Goal: Communication & Community: Answer question/provide support

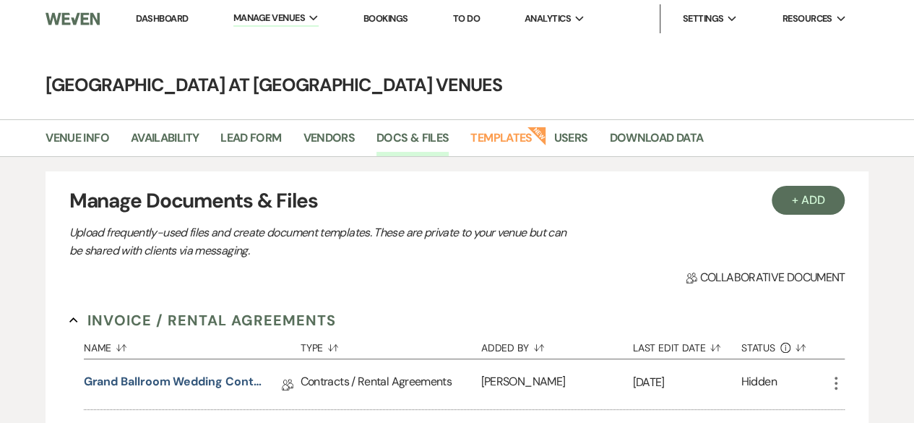
click at [155, 20] on link "Dashboard" at bounding box center [162, 18] width 52 height 12
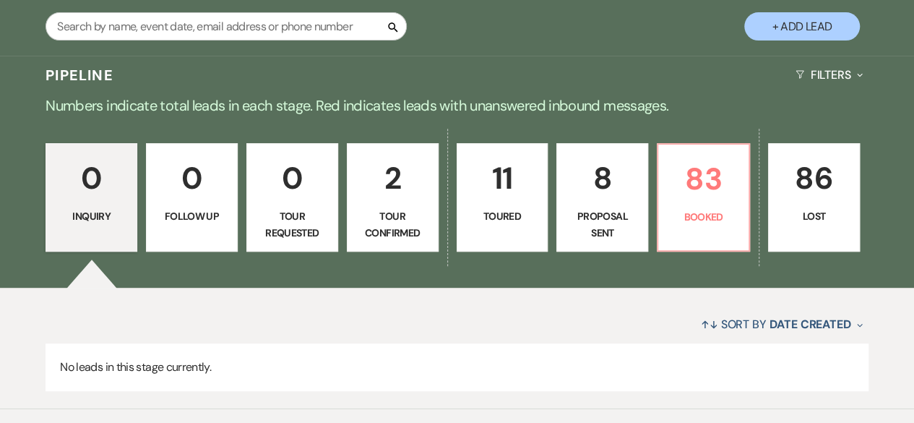
scroll to position [289, 0]
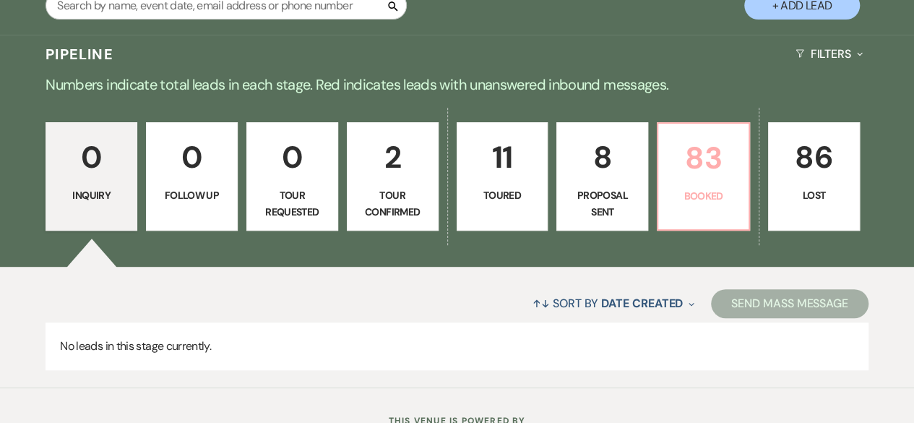
click at [716, 175] on p "83" at bounding box center [703, 158] width 73 height 48
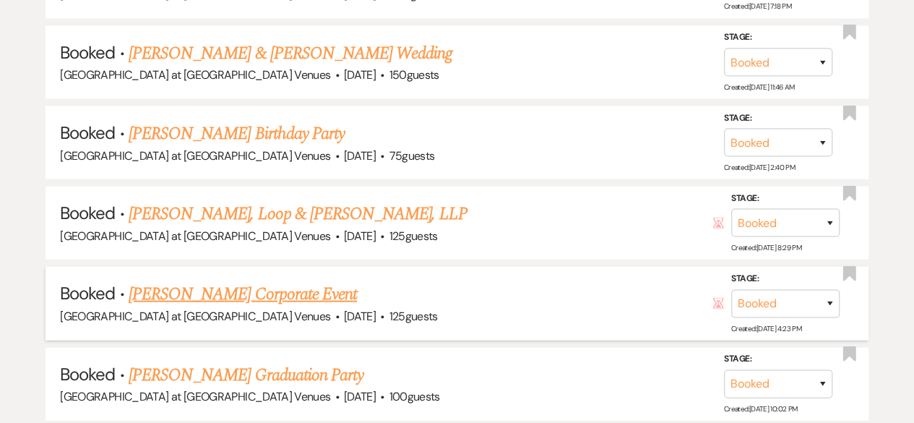
scroll to position [1445, 0]
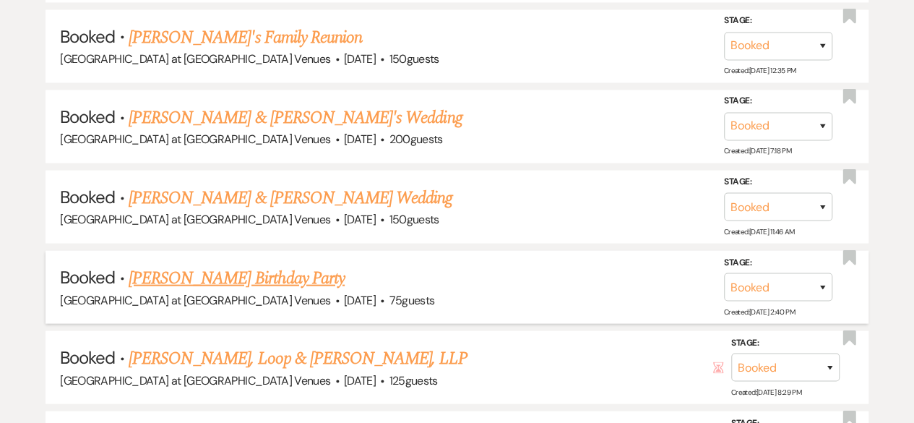
click at [228, 266] on link "[PERSON_NAME] Birthday Party" at bounding box center [237, 278] width 216 height 26
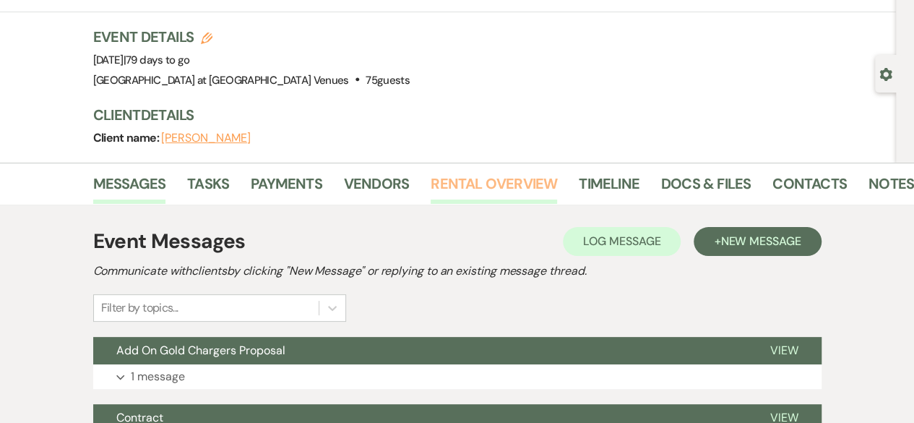
scroll to position [144, 0]
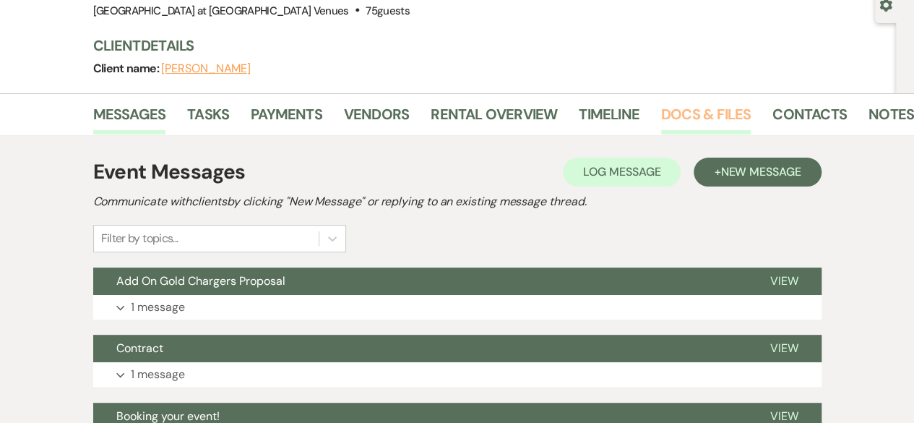
click at [683, 113] on link "Docs & Files" at bounding box center [706, 119] width 90 height 32
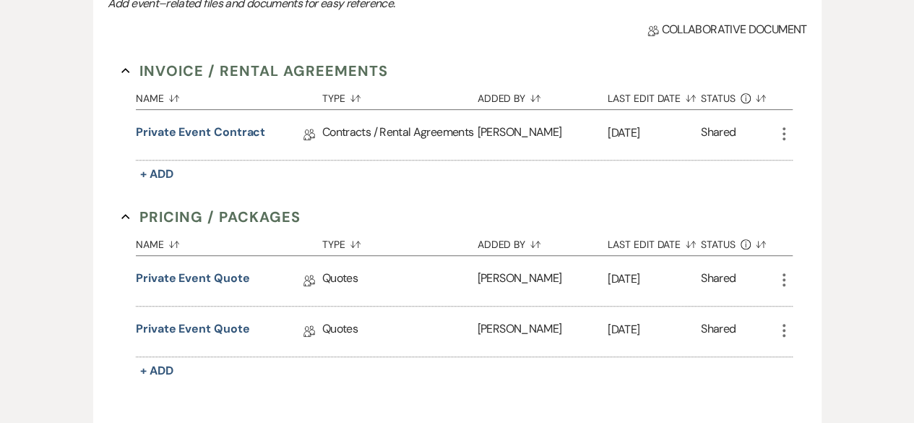
scroll to position [361, 0]
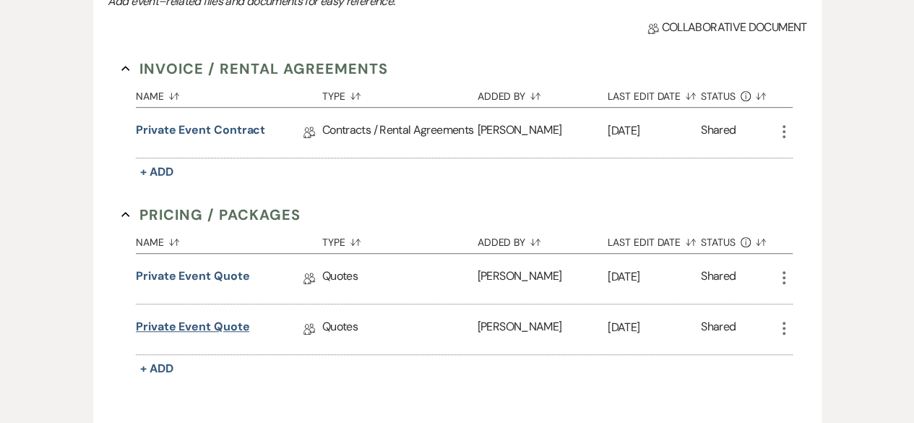
click at [186, 324] on link "Private Event Quote" at bounding box center [192, 329] width 113 height 22
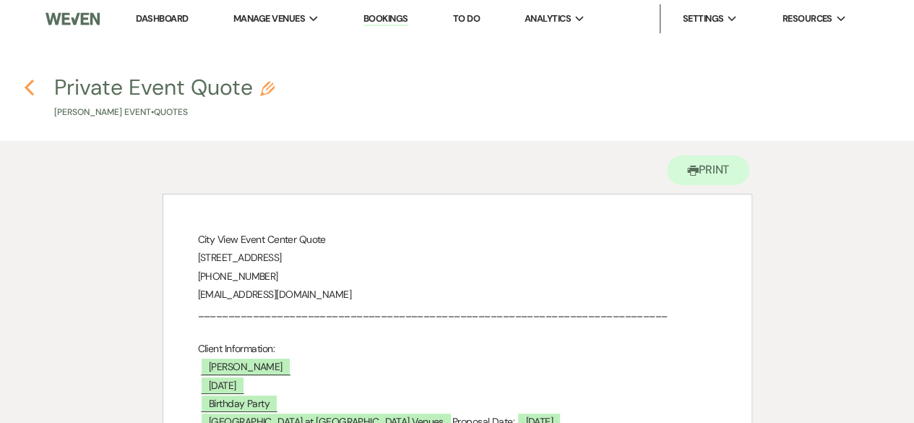
click at [25, 85] on icon "Previous" at bounding box center [29, 87] width 11 height 17
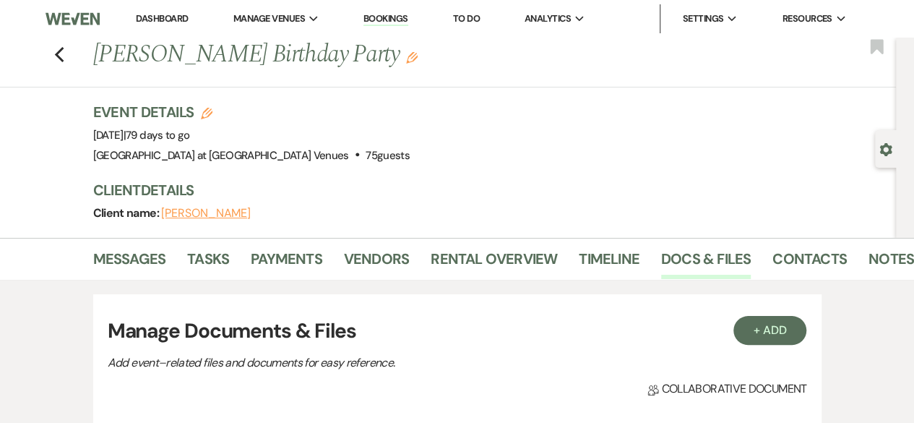
scroll to position [361, 0]
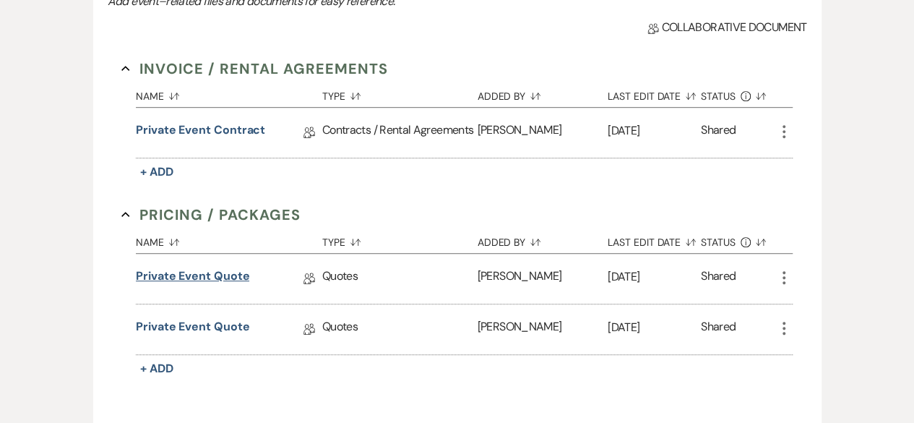
click at [204, 272] on link "Private Event Quote" at bounding box center [192, 278] width 113 height 22
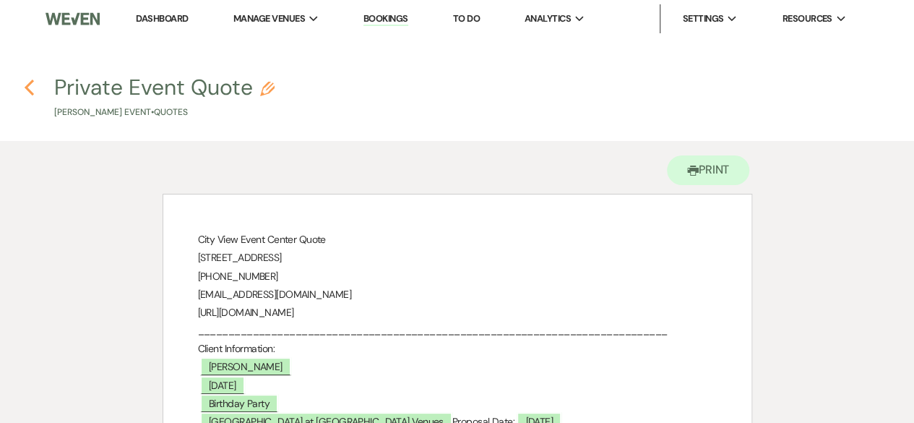
click at [27, 90] on icon "Previous" at bounding box center [29, 87] width 11 height 17
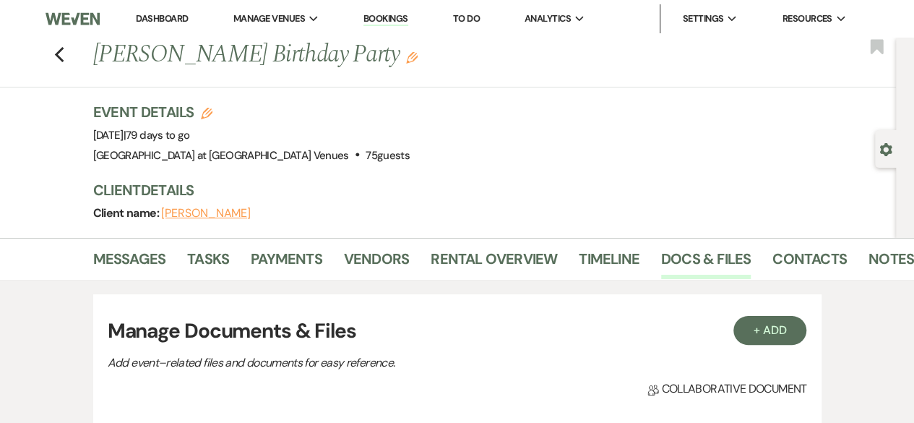
scroll to position [361, 0]
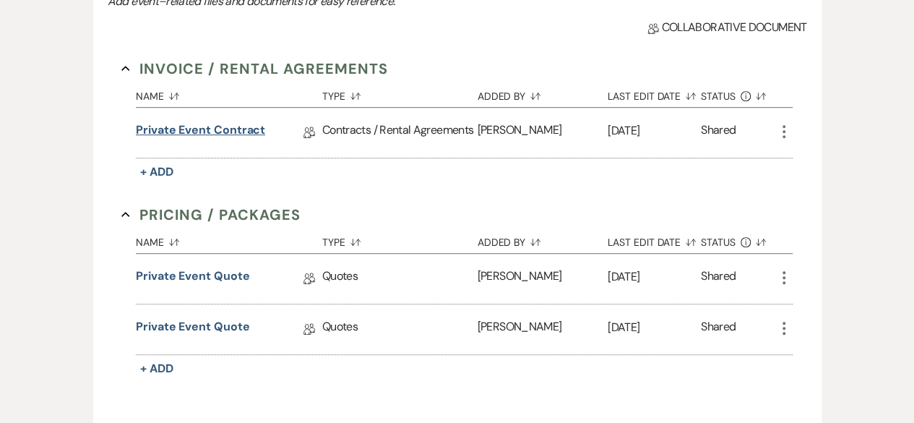
click at [225, 127] on link "Private Event Contract" at bounding box center [200, 132] width 129 height 22
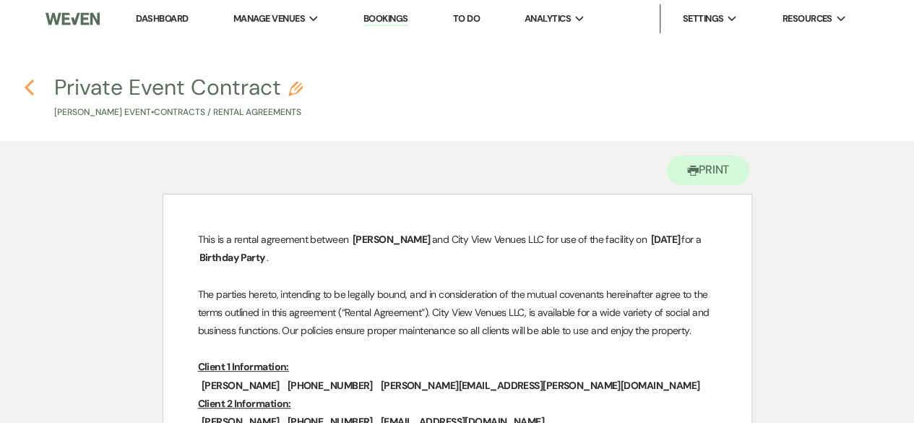
click at [28, 89] on use "button" at bounding box center [29, 87] width 9 height 16
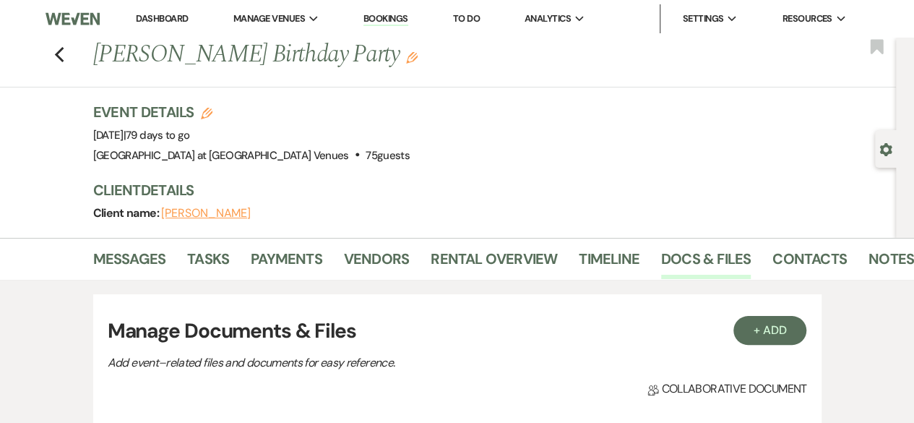
scroll to position [361, 0]
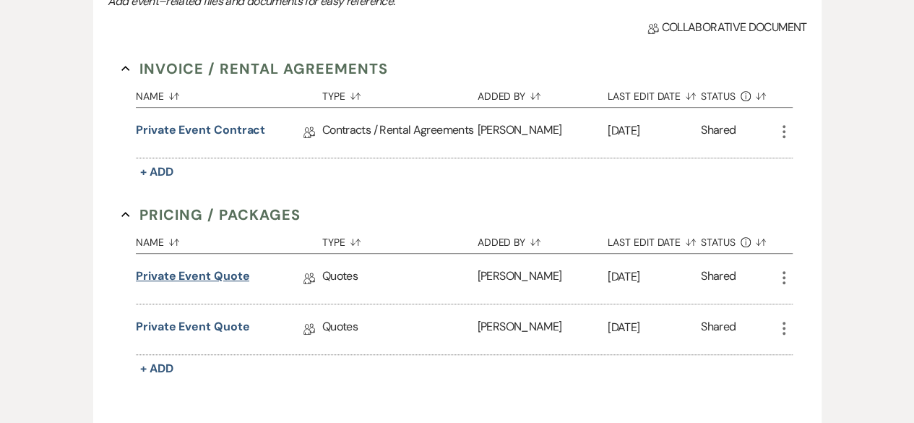
click at [215, 274] on link "Private Event Quote" at bounding box center [192, 278] width 113 height 22
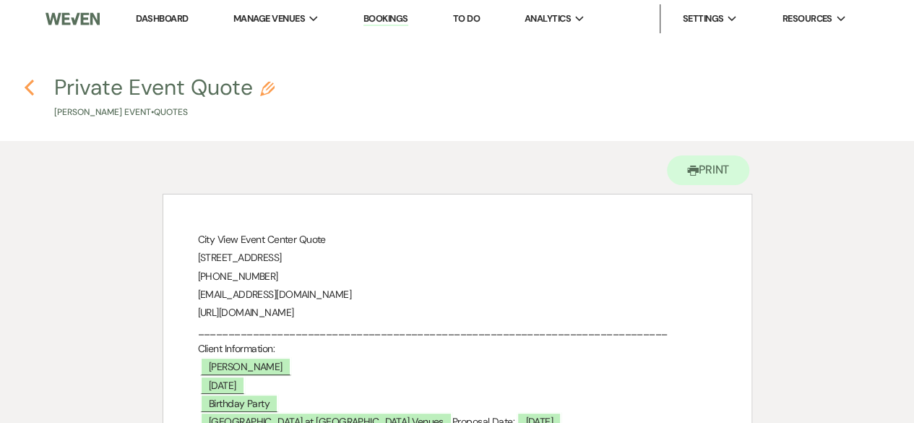
click at [28, 81] on icon "Previous" at bounding box center [29, 87] width 11 height 17
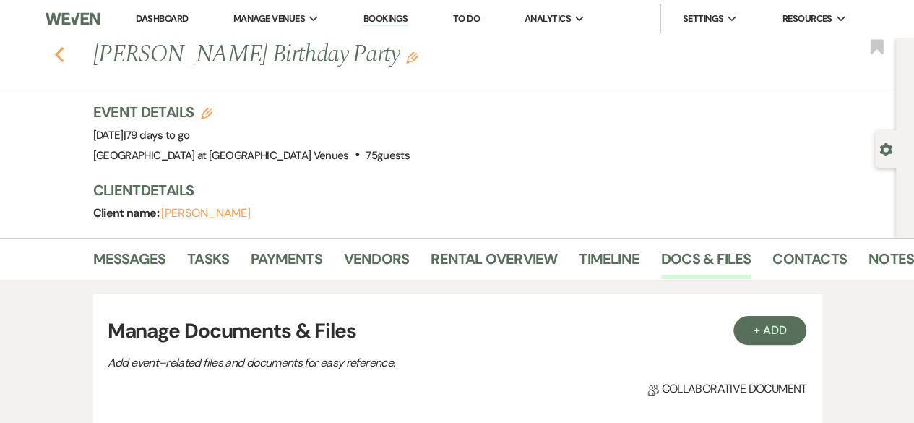
click at [62, 57] on use "button" at bounding box center [58, 55] width 9 height 16
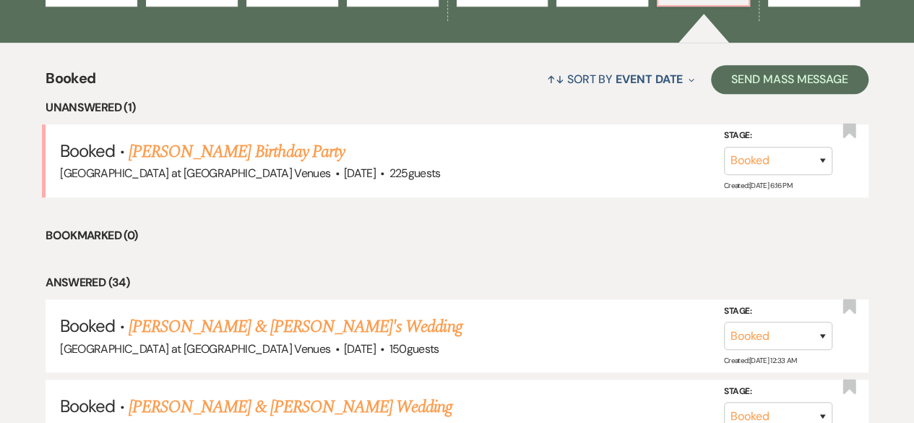
scroll to position [433, 0]
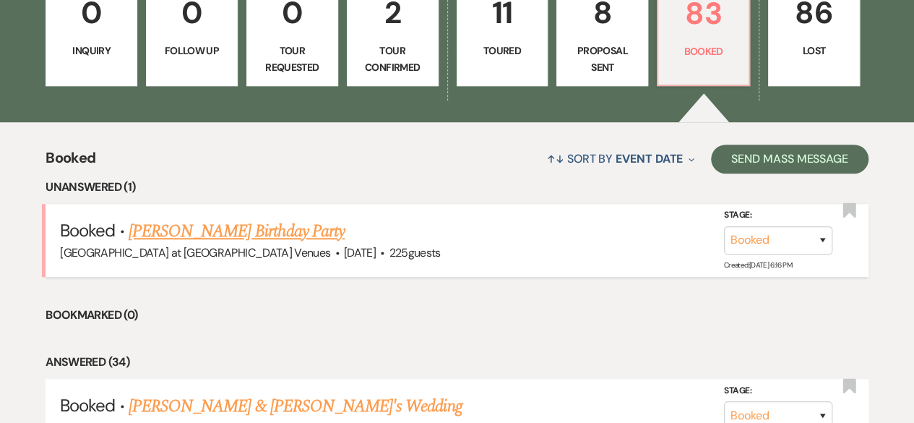
click at [265, 232] on link "[PERSON_NAME] Birthday Party" at bounding box center [237, 231] width 216 height 26
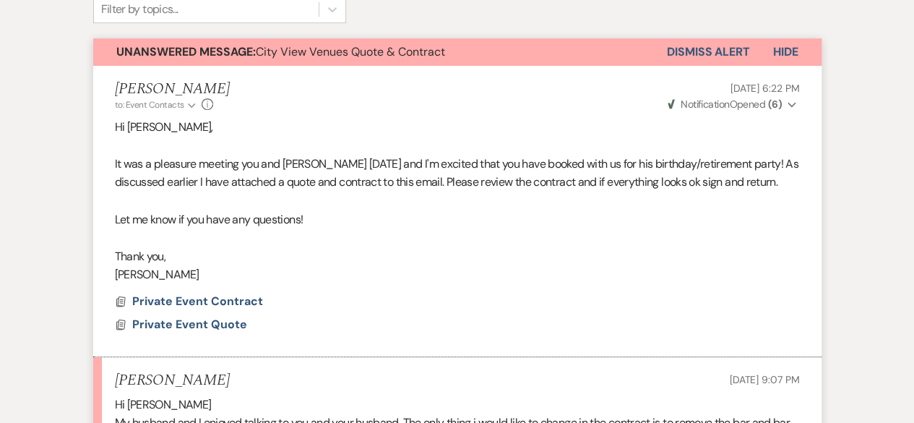
scroll to position [578, 0]
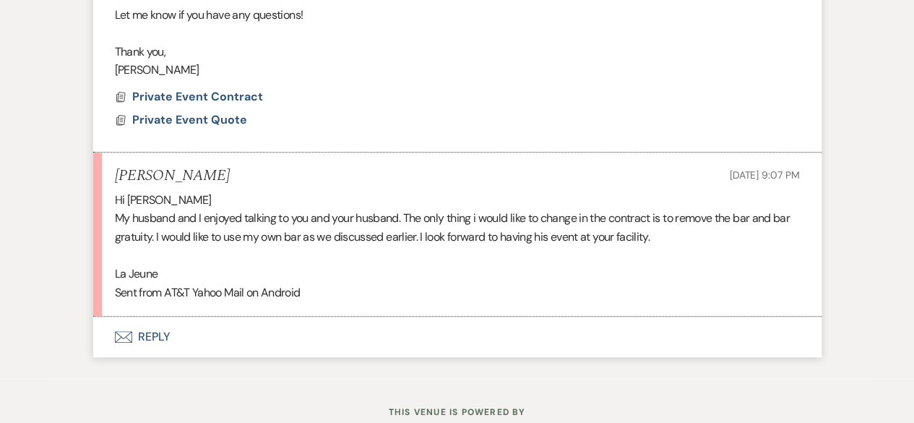
click at [161, 336] on button "Envelope Reply" at bounding box center [457, 336] width 728 height 40
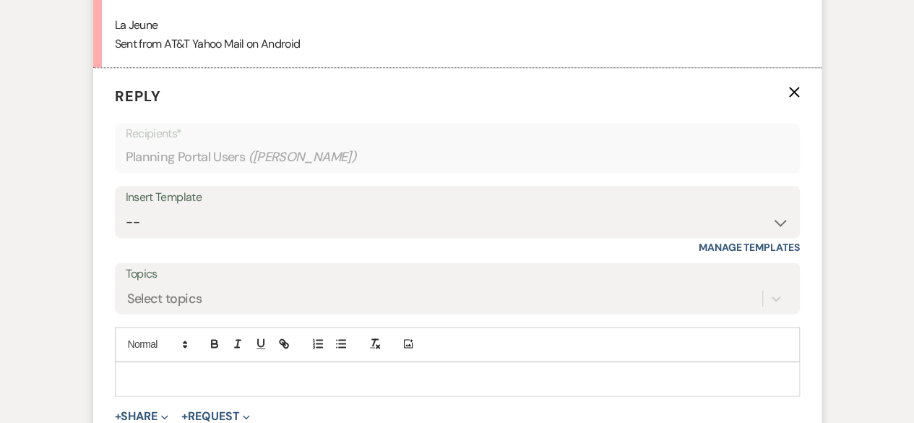
scroll to position [857, 0]
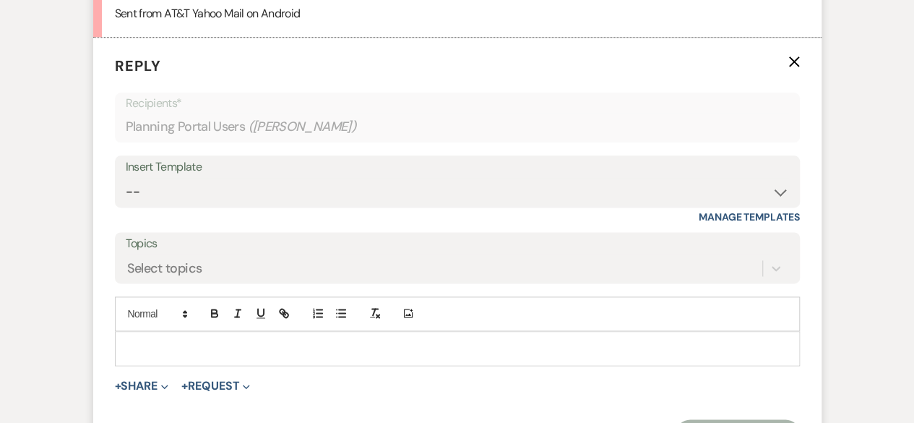
click at [156, 334] on div at bounding box center [457, 348] width 683 height 33
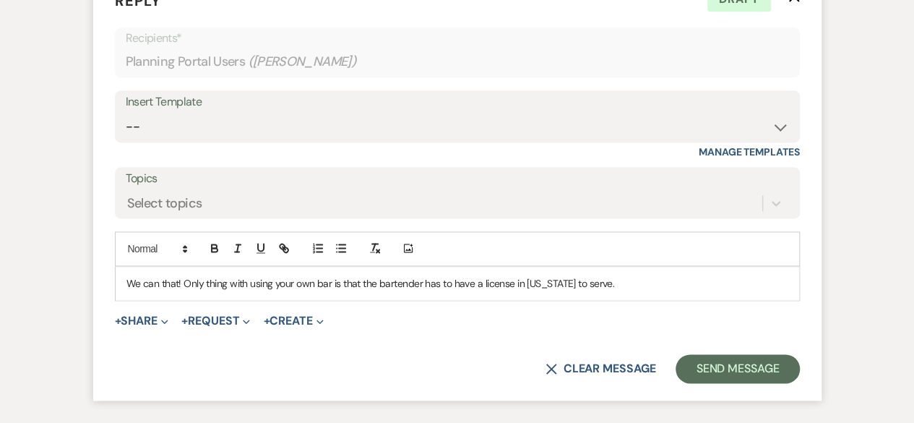
scroll to position [929, 0]
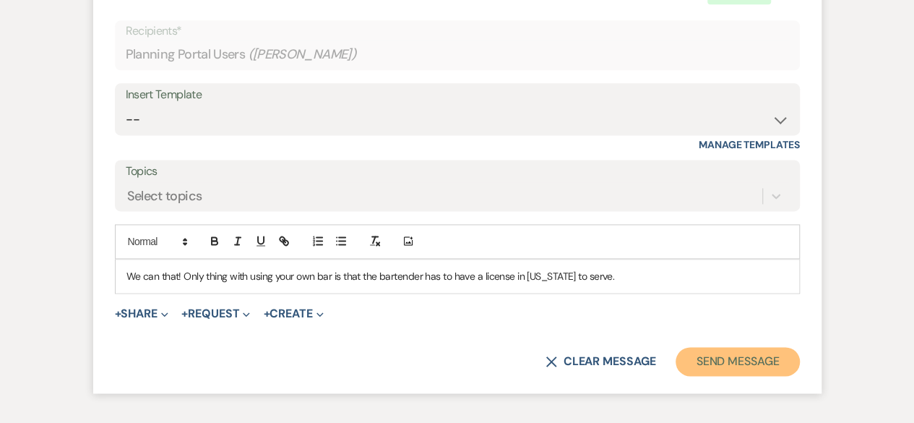
click at [747, 357] on button "Send Message" at bounding box center [737, 361] width 124 height 29
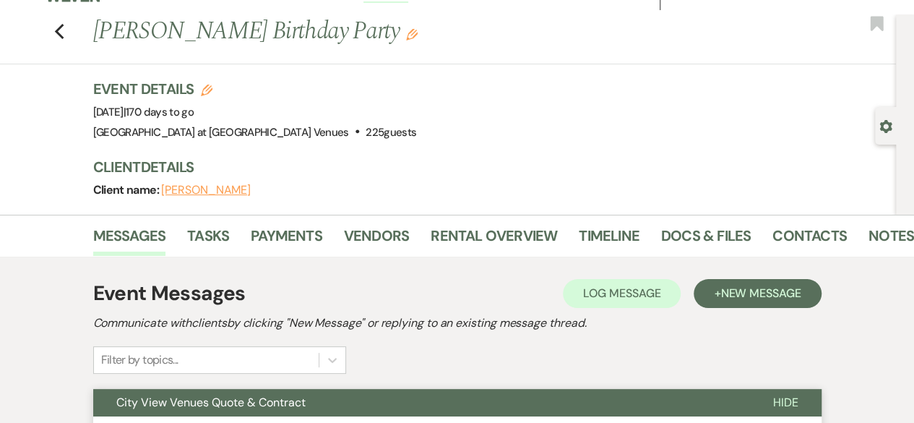
scroll to position [0, 0]
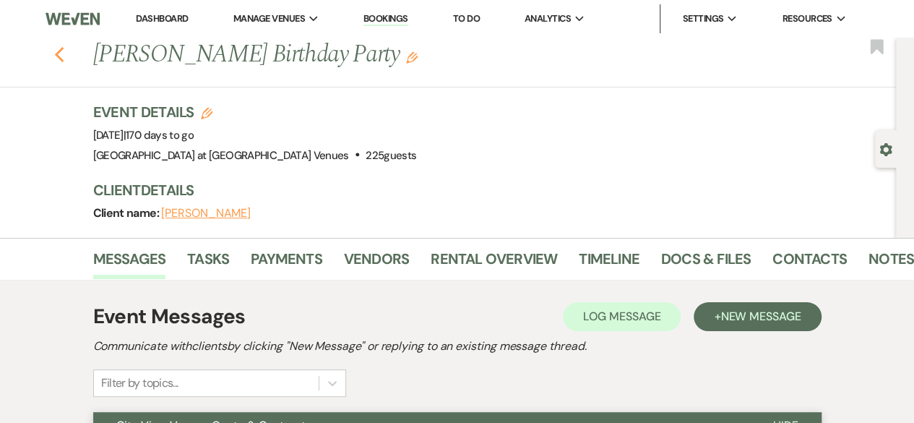
click at [61, 53] on use "button" at bounding box center [58, 55] width 9 height 16
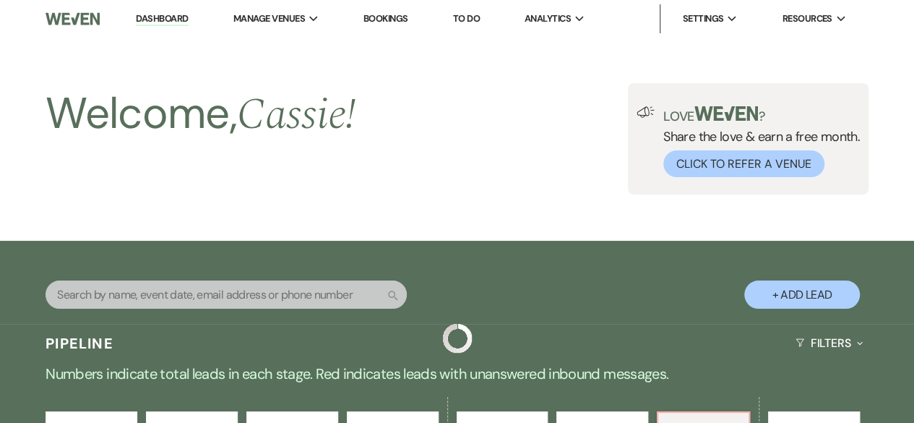
scroll to position [433, 0]
